Goal: Information Seeking & Learning: Learn about a topic

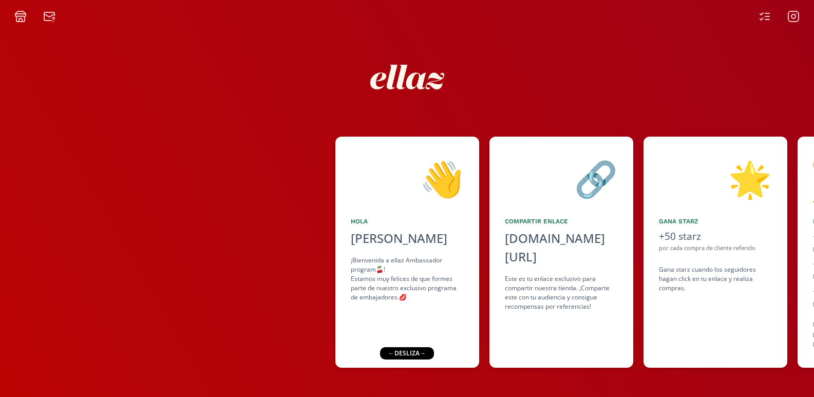
scroll to position [2, 0]
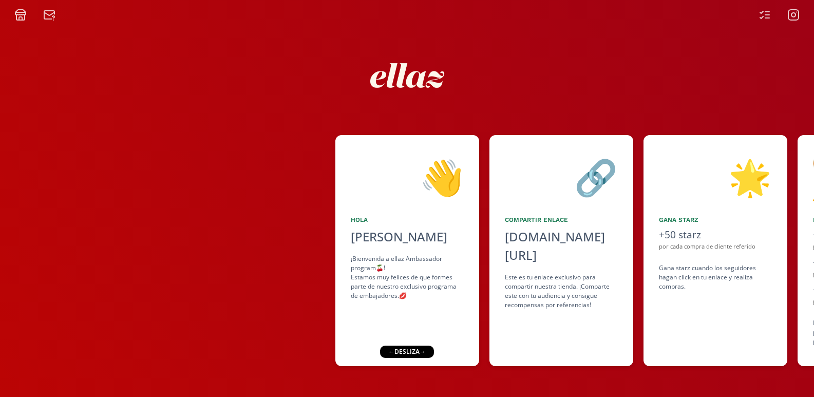
click at [626, 276] on div "🔗 Compartir Enlace [DOMAIN_NAME][URL] click to copy Este es tu enlace exclusivo…" at bounding box center [561, 250] width 144 height 231
click at [416, 355] on div "← desliza →" at bounding box center [407, 352] width 54 height 12
click at [398, 353] on div "← desliza →" at bounding box center [407, 352] width 54 height 12
click at [403, 353] on div "← desliza →" at bounding box center [407, 352] width 54 height 12
click at [765, 15] on icon at bounding box center [767, 15] width 4 height 0
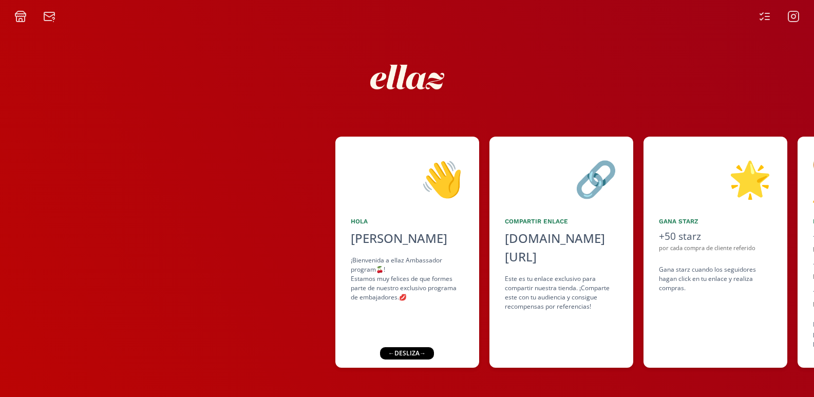
click at [796, 21] on icon at bounding box center [793, 16] width 12 height 12
click at [763, 251] on div "por cada compra de cliente referido" at bounding box center [715, 248] width 113 height 9
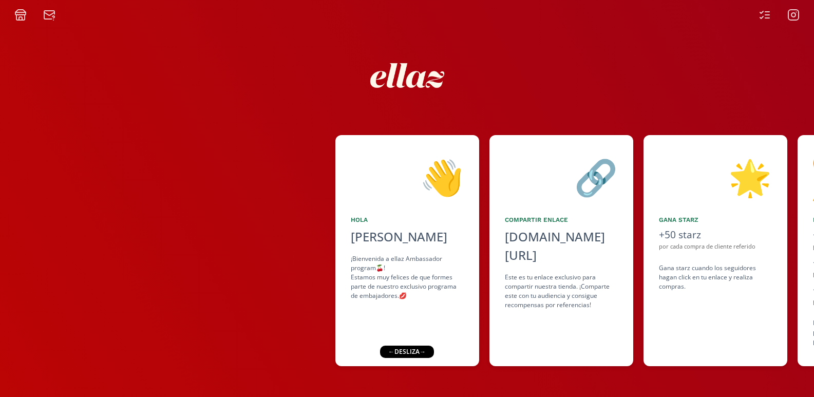
click at [722, 372] on div "👋 Hola María Pía Altamirano ¡Bienvenida a ellaz Ambassador program🍒! Estamos mu…" at bounding box center [407, 209] width 814 height 376
click at [413, 345] on div "👋 Hola María Pía Altamirano ¡Bienvenida a ellaz Ambassador program🍒! Estamos mu…" at bounding box center [407, 250] width 144 height 231
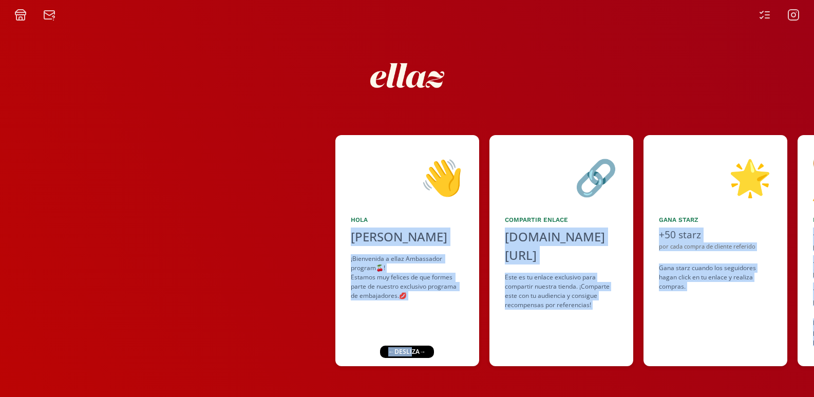
drag, startPoint x: 412, startPoint y: 355, endPoint x: 162, endPoint y: 337, distance: 250.7
click at [164, 338] on div "👋 Hola María Pía Altamirano ¡Bienvenida a ellaz Ambassador program🍒! Estamos mu…" at bounding box center [407, 209] width 814 height 376
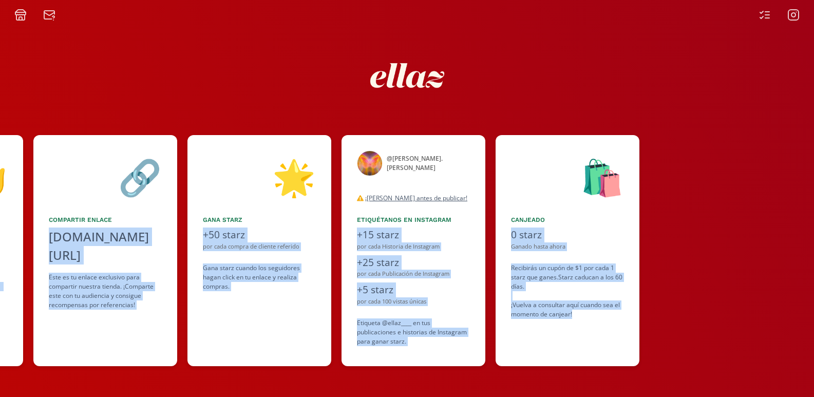
scroll to position [0, 454]
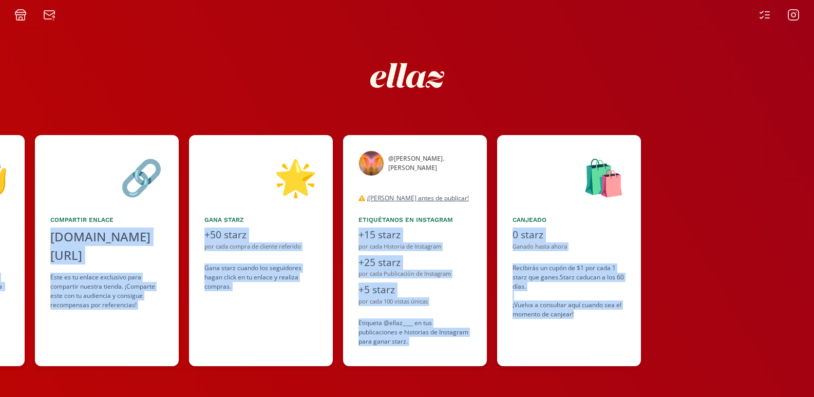
click at [392, 272] on div "por cada Publicación de Instagram" at bounding box center [414, 274] width 113 height 9
